Goal: Information Seeking & Learning: Learn about a topic

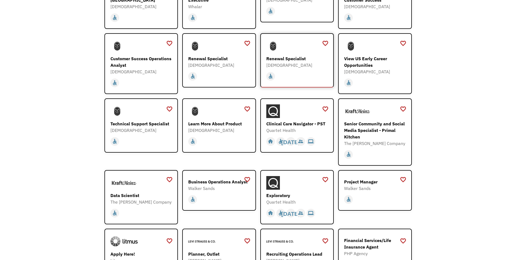
scroll to position [462, 0]
click at [147, 55] on div "Customer Success Operations Analyst" at bounding box center [141, 61] width 63 height 13
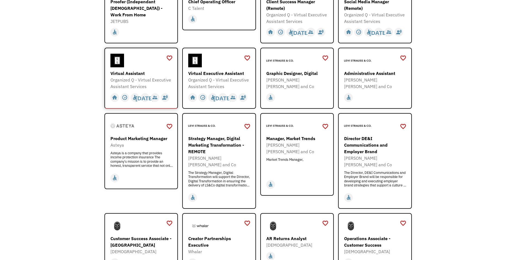
scroll to position [218, 0]
click at [132, 69] on div "Virtual Assistant Organized Q - Virtual Executive Assistant Services https://fo…" at bounding box center [141, 72] width 63 height 36
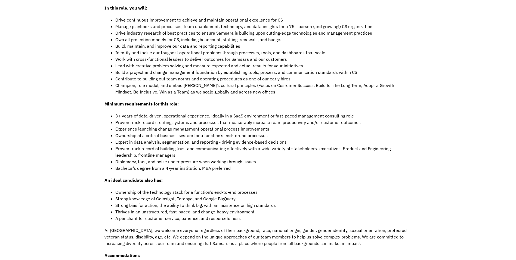
scroll to position [490, 0]
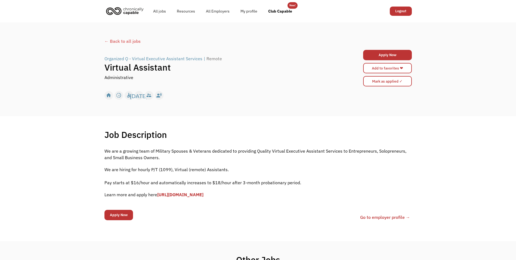
click at [114, 57] on div "Organized Q - Virtual Executive Assistant Services" at bounding box center [153, 58] width 98 height 7
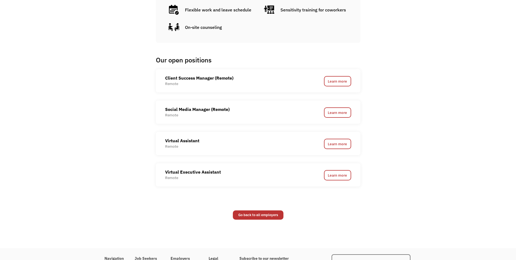
scroll to position [354, 0]
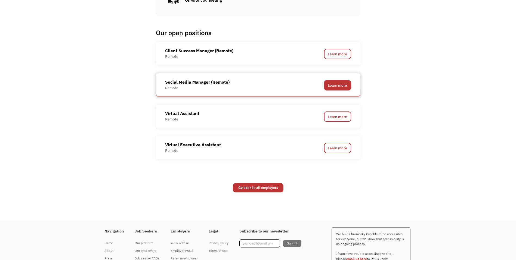
click at [342, 85] on link "Learn more" at bounding box center [337, 85] width 27 height 10
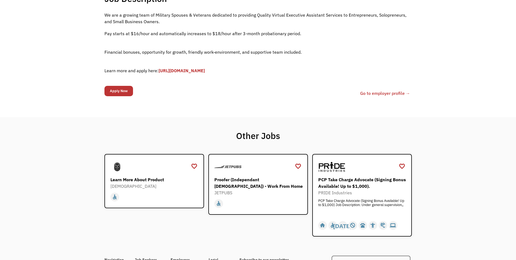
scroll to position [136, 0]
click at [189, 69] on link "[URL][DOMAIN_NAME]" at bounding box center [182, 69] width 46 height 5
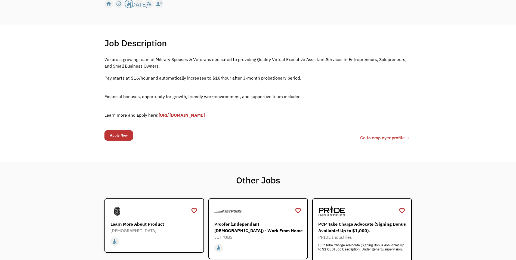
scroll to position [82, 0]
